Goal: Answer question/provide support

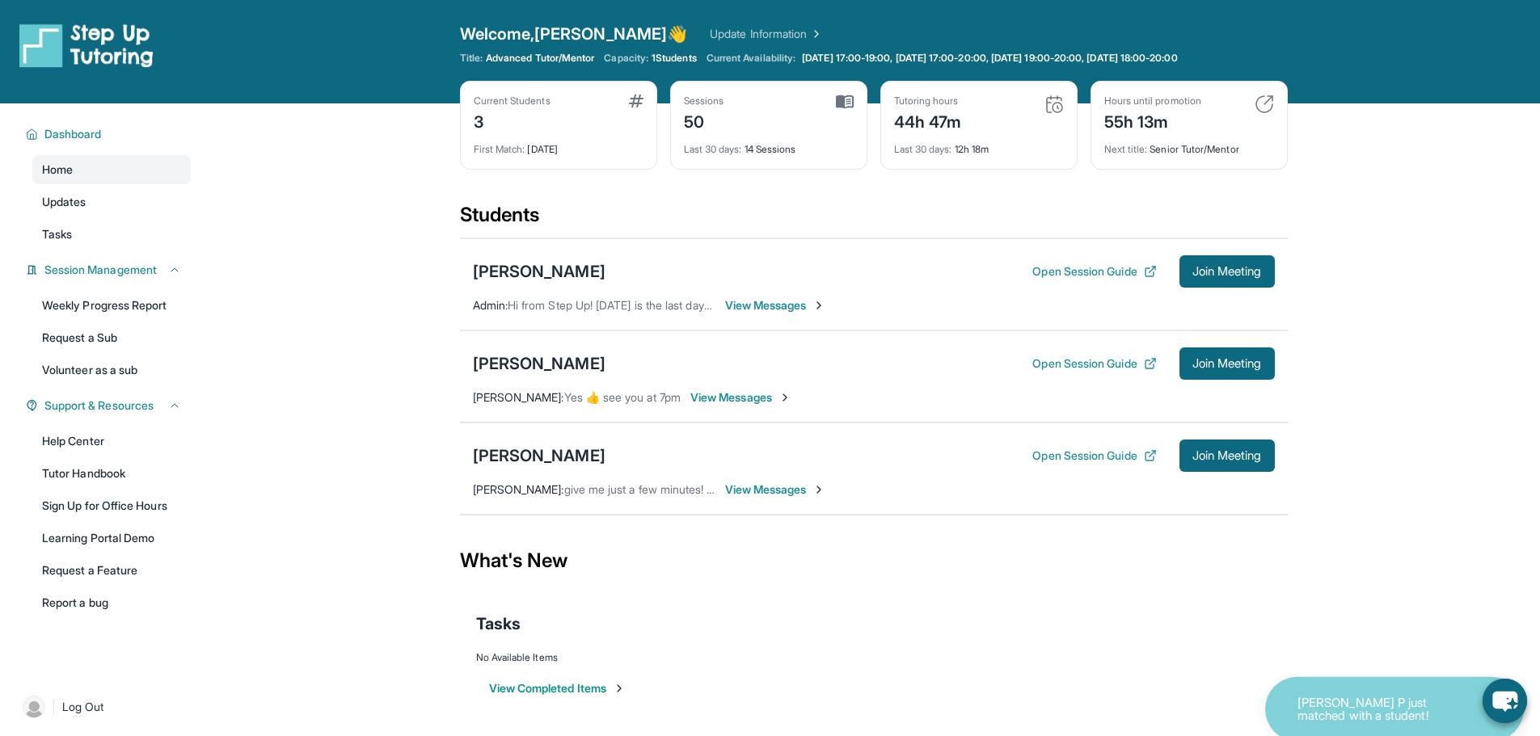
click at [766, 483] on span "View Messages" at bounding box center [775, 490] width 101 height 16
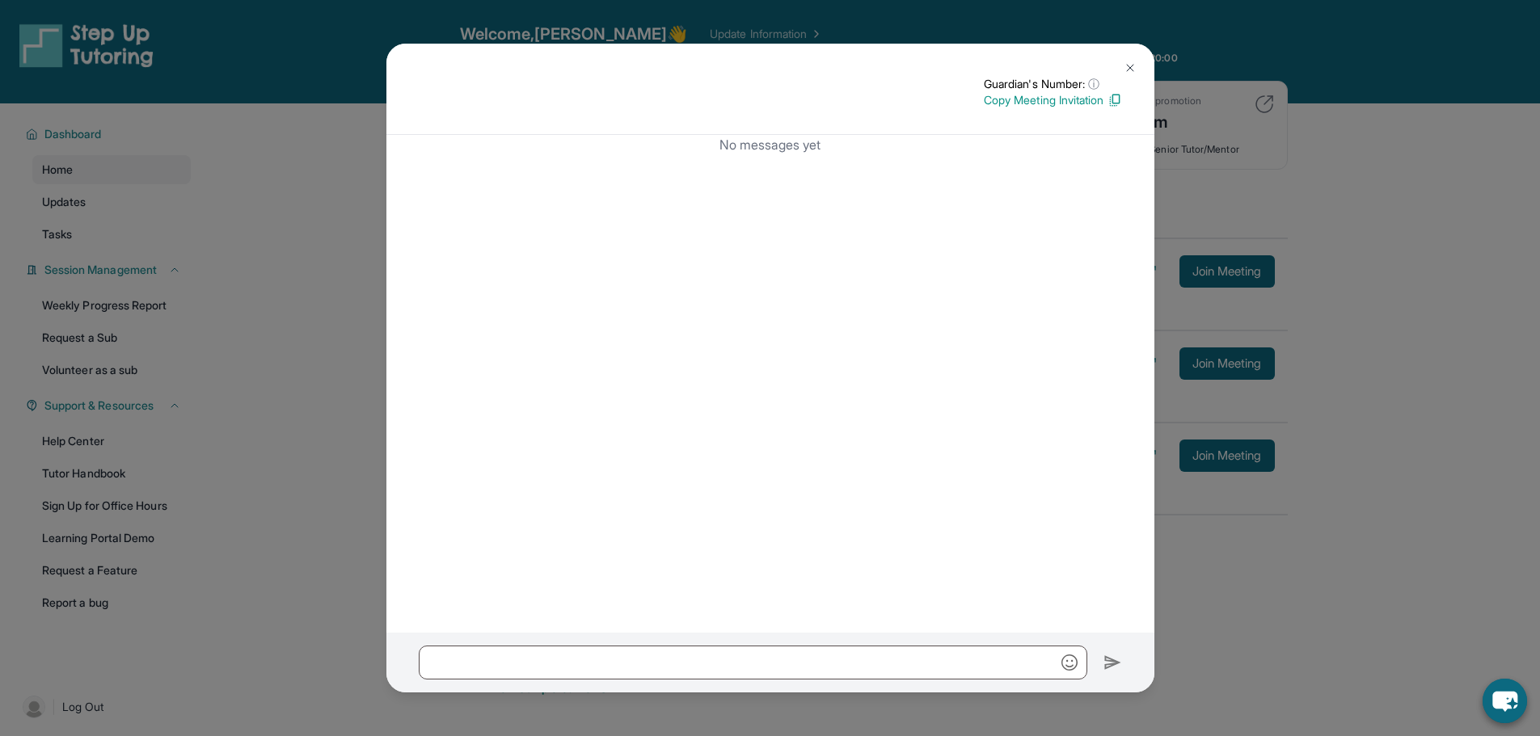
click at [1138, 70] on button at bounding box center [1130, 68] width 32 height 32
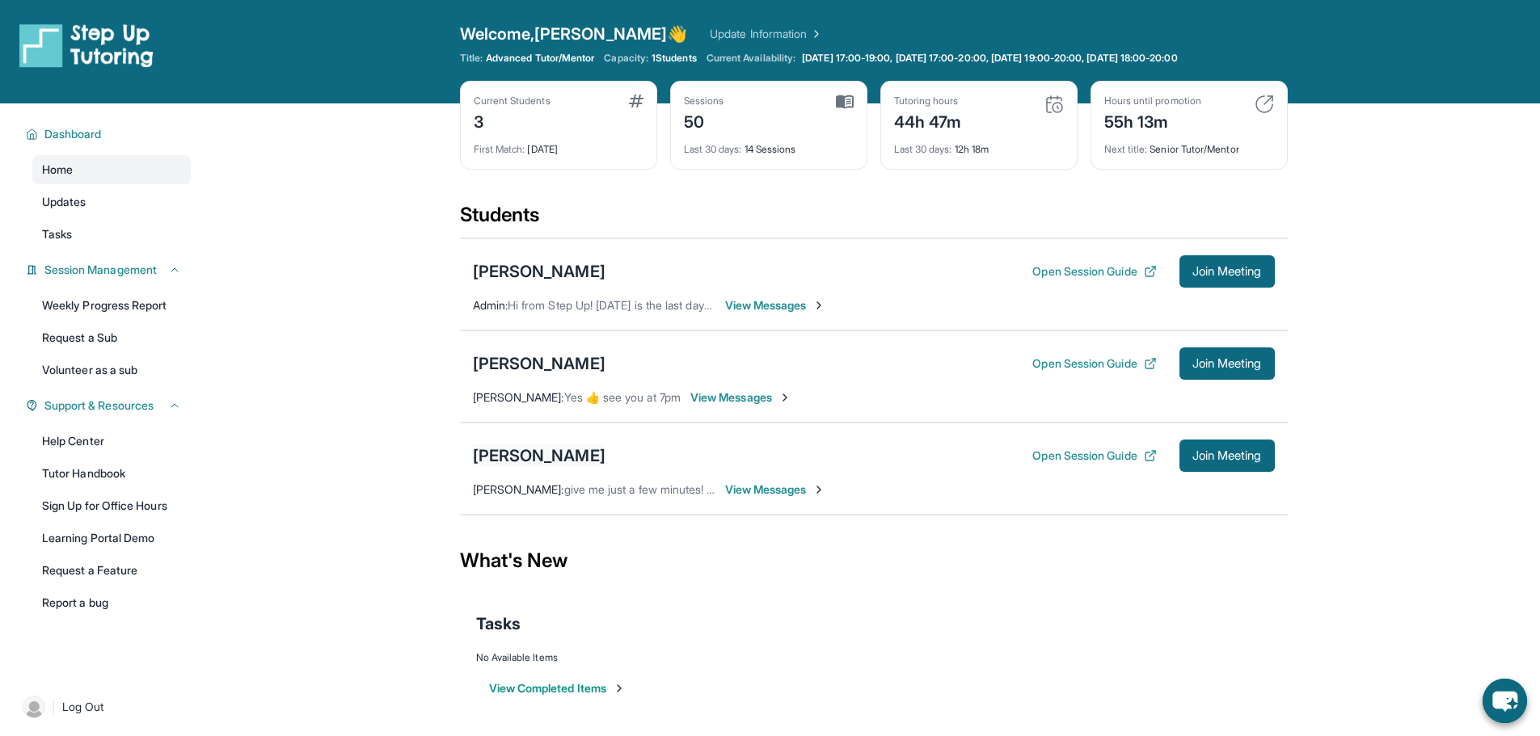
click at [533, 455] on div "[PERSON_NAME]" at bounding box center [539, 456] width 133 height 23
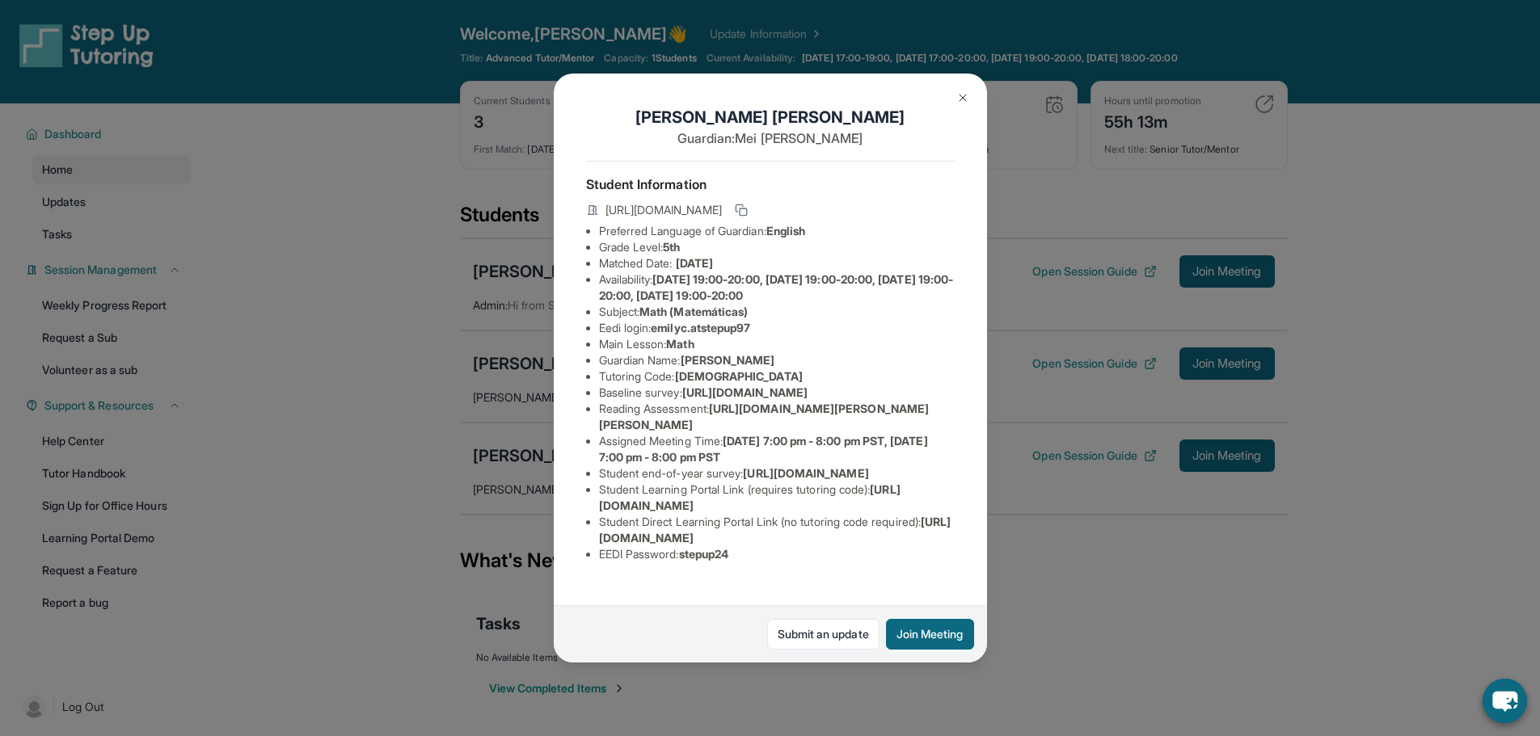
click at [716, 335] on span "emilyc.atstepup97" at bounding box center [700, 328] width 99 height 14
click at [750, 335] on span "emilyc.atstepup97" at bounding box center [700, 328] width 99 height 14
drag, startPoint x: 776, startPoint y: 342, endPoint x: 657, endPoint y: 341, distance: 118.8
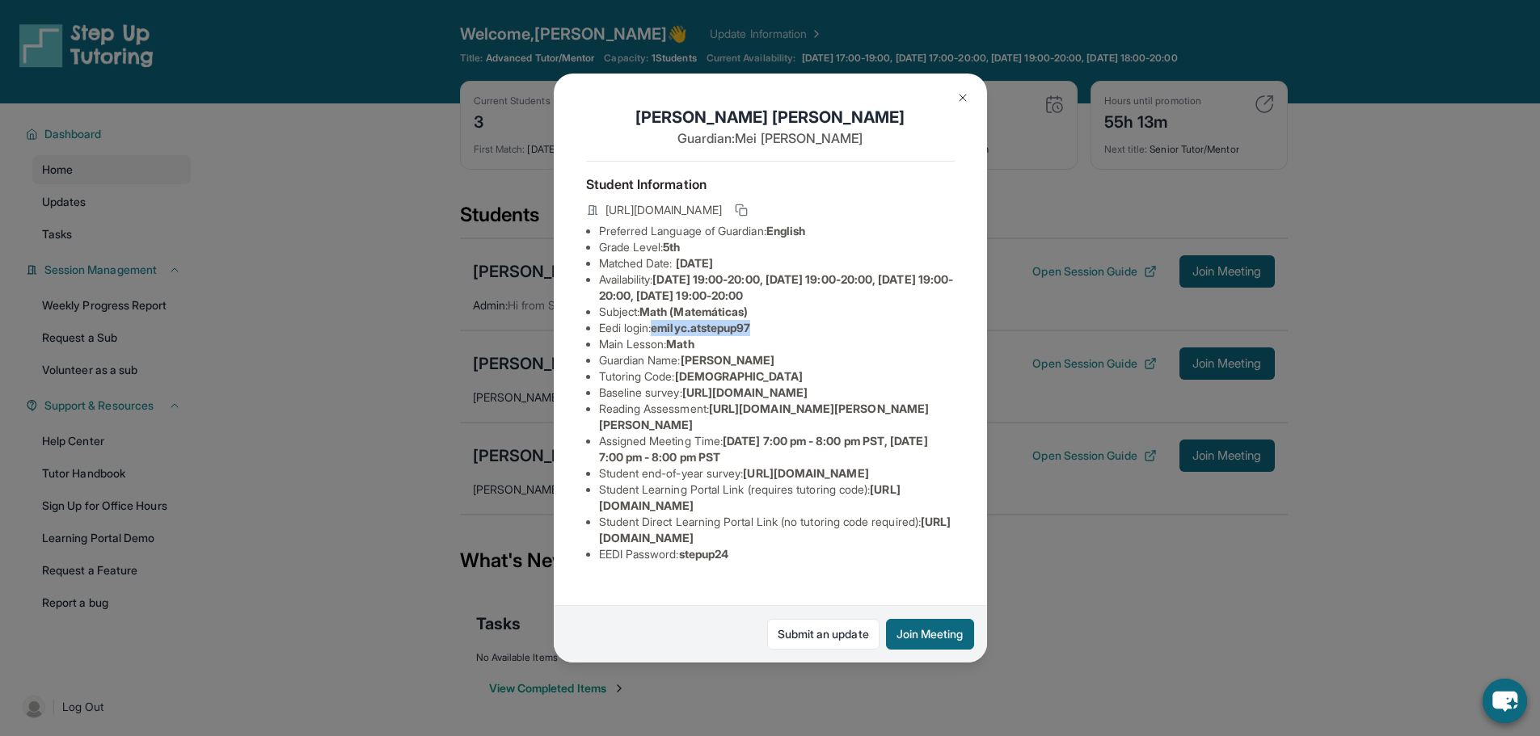
click at [657, 336] on li "Eedi login : emilyc.atstepup97" at bounding box center [777, 328] width 356 height 16
copy span "emilyc.atstepup97"
drag, startPoint x: 731, startPoint y: 357, endPoint x: 707, endPoint y: 355, distance: 24.3
click at [730, 352] on li "Main Lesson : Math" at bounding box center [777, 344] width 356 height 16
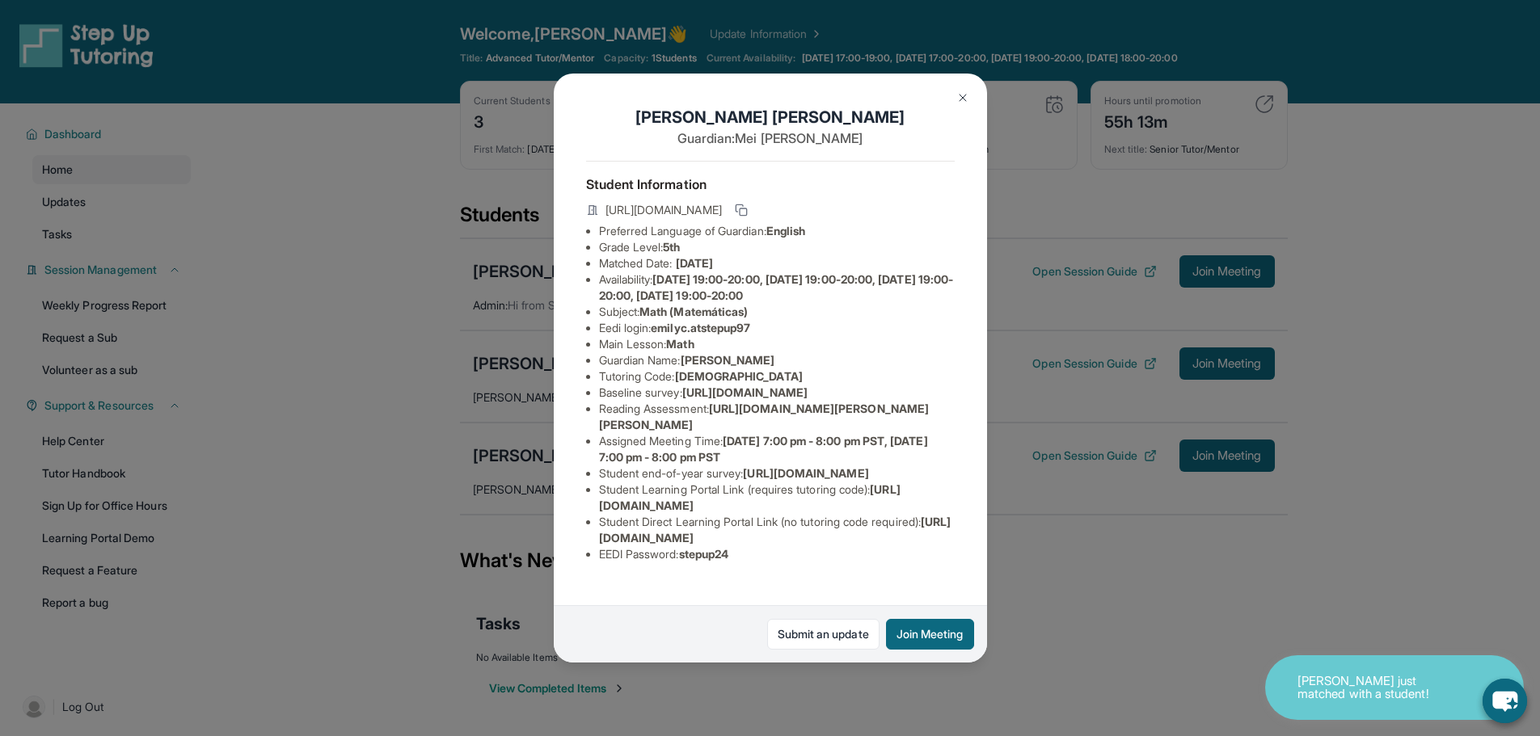
scroll to position [132, 0]
click at [698, 561] on span "stepup24" at bounding box center [704, 554] width 50 height 14
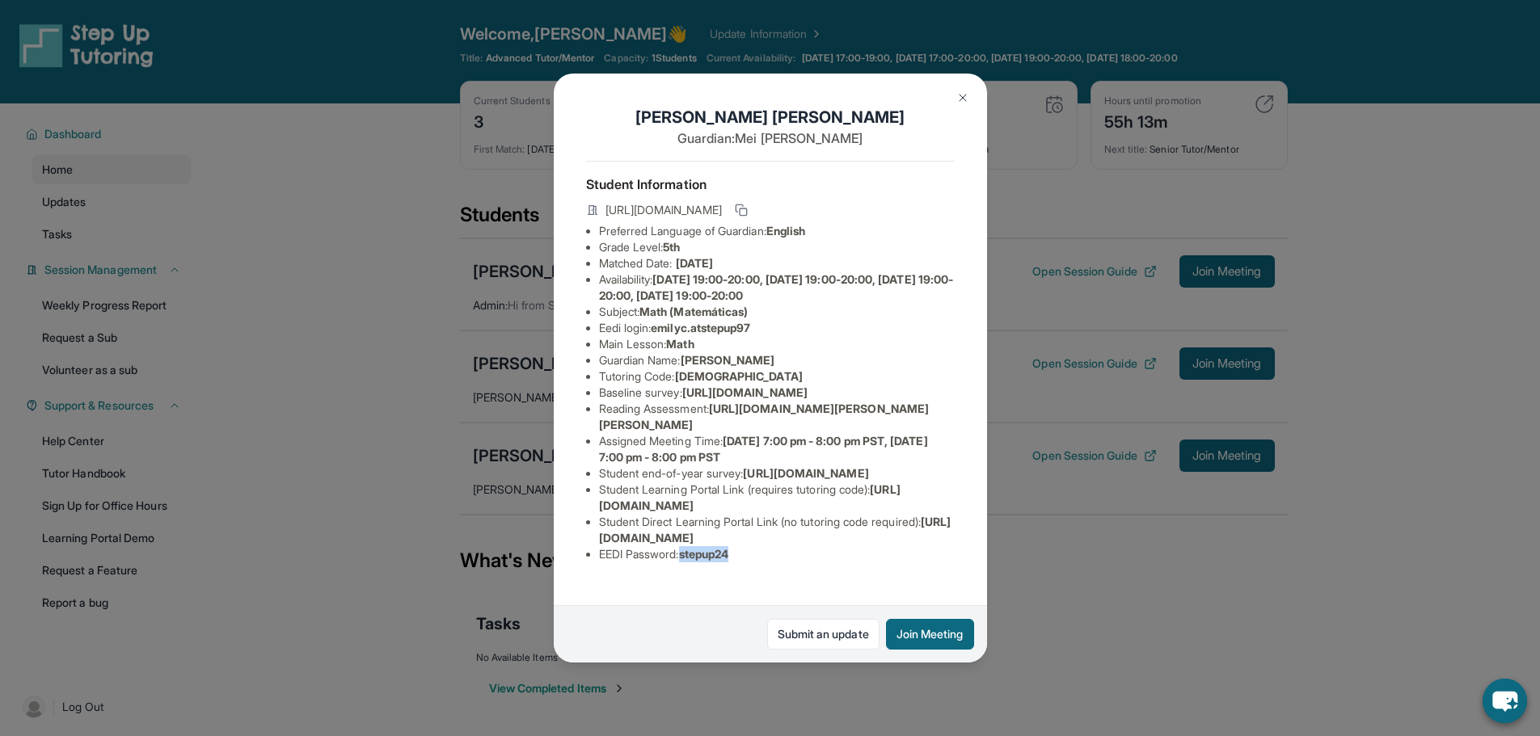
copy span "stepup24"
drag, startPoint x: 1171, startPoint y: 591, endPoint x: 1065, endPoint y: 512, distance: 132.3
click at [1171, 591] on div "[PERSON_NAME] Guardian: [PERSON_NAME] Student Information [URL][DOMAIN_NAME] Pr…" at bounding box center [770, 368] width 1540 height 736
